Goal: Task Accomplishment & Management: Manage account settings

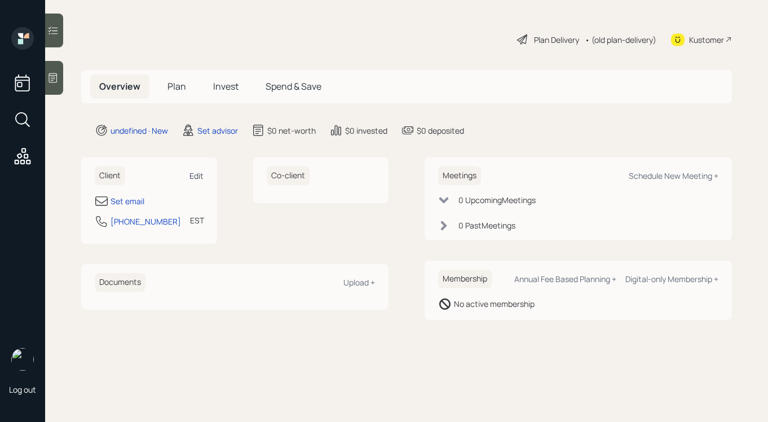
click at [194, 174] on div "Edit" at bounding box center [197, 175] width 14 height 11
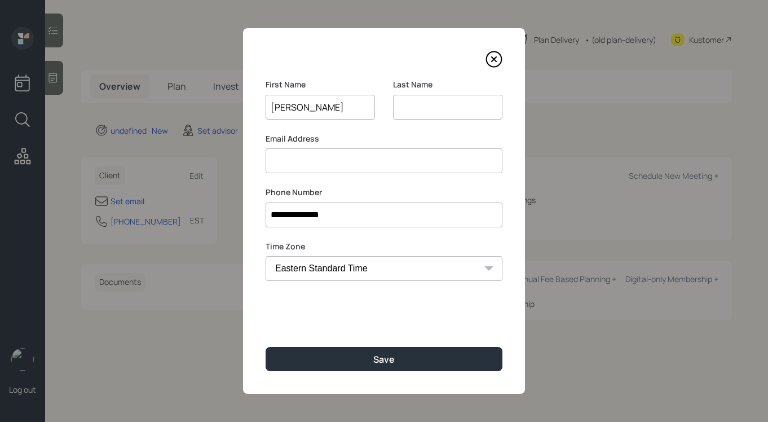
type input "[PERSON_NAME]"
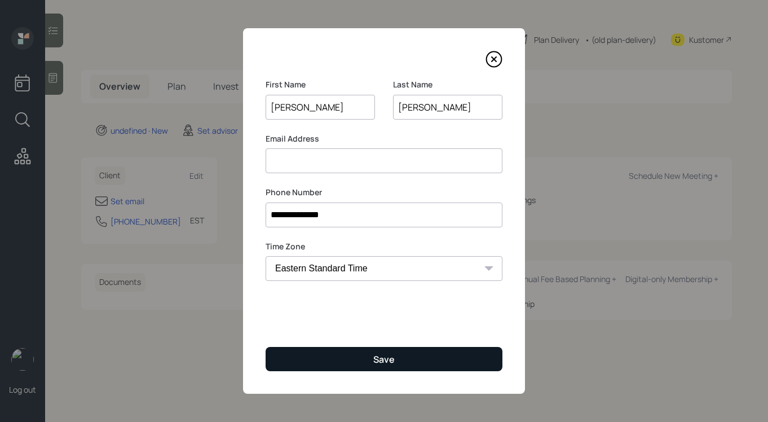
type input "[PERSON_NAME]"
click at [383, 350] on button "Save" at bounding box center [384, 359] width 237 height 24
